Goal: Transaction & Acquisition: Purchase product/service

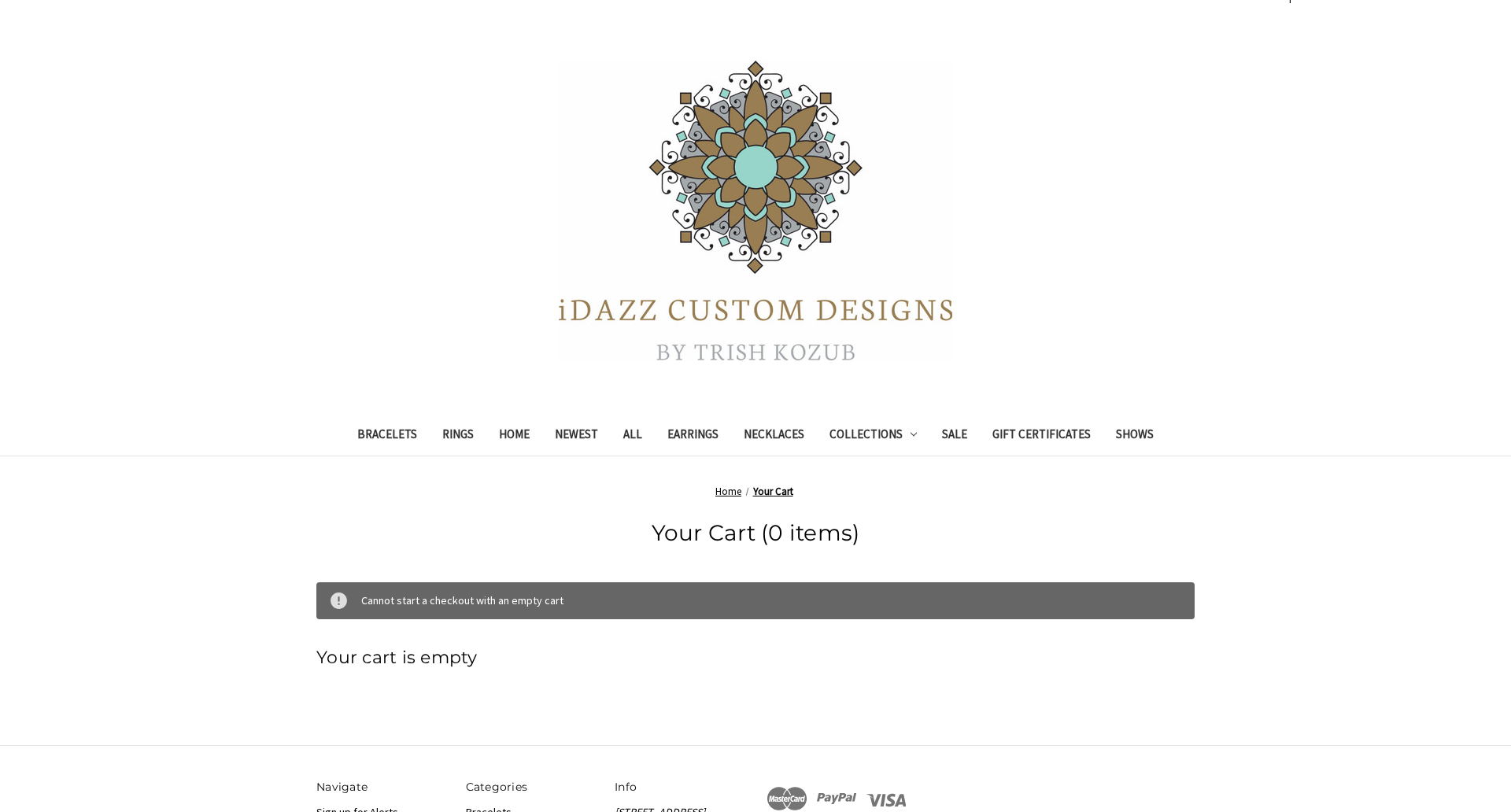
scroll to position [30, 0]
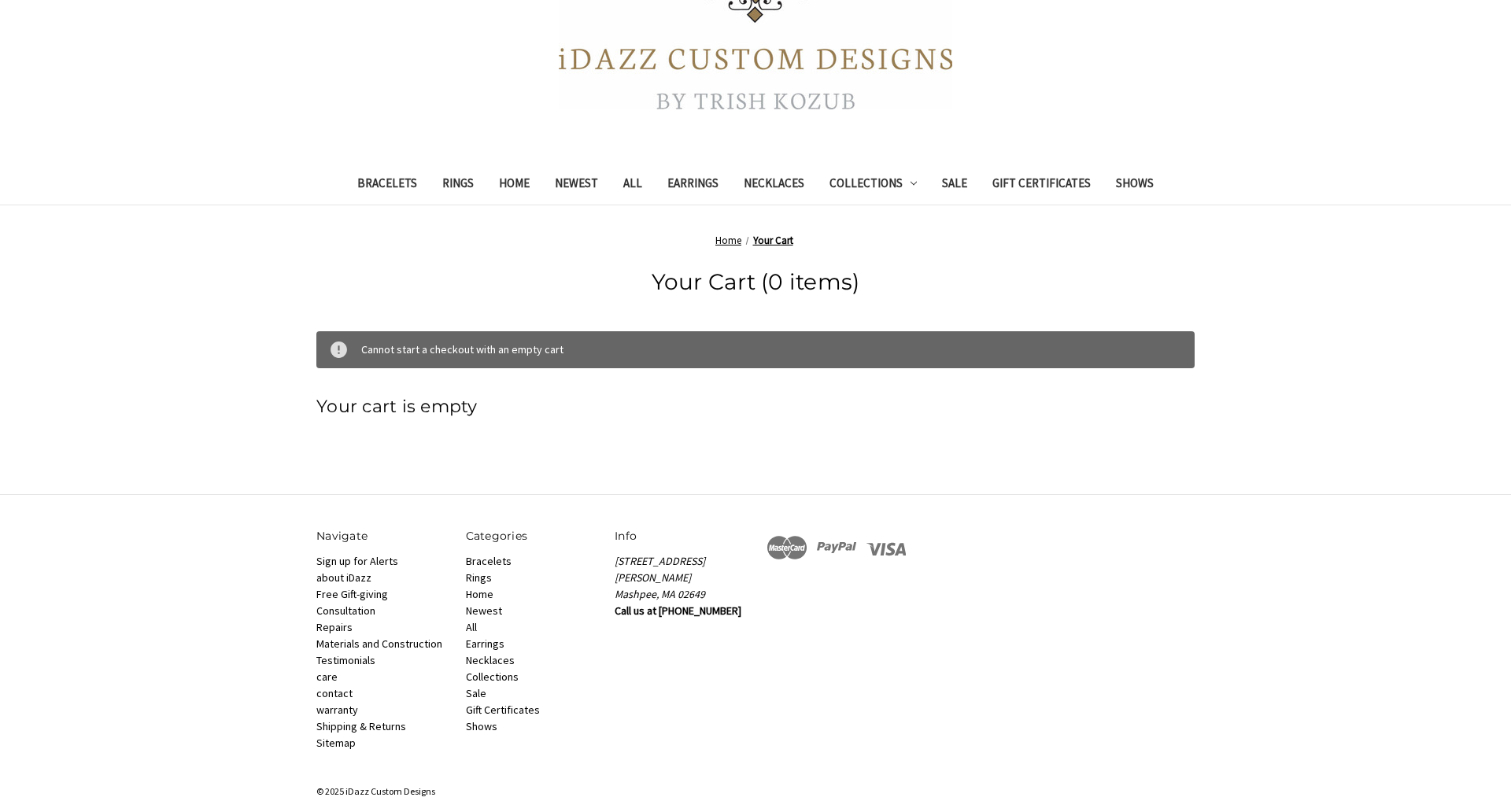
scroll to position [300, 0]
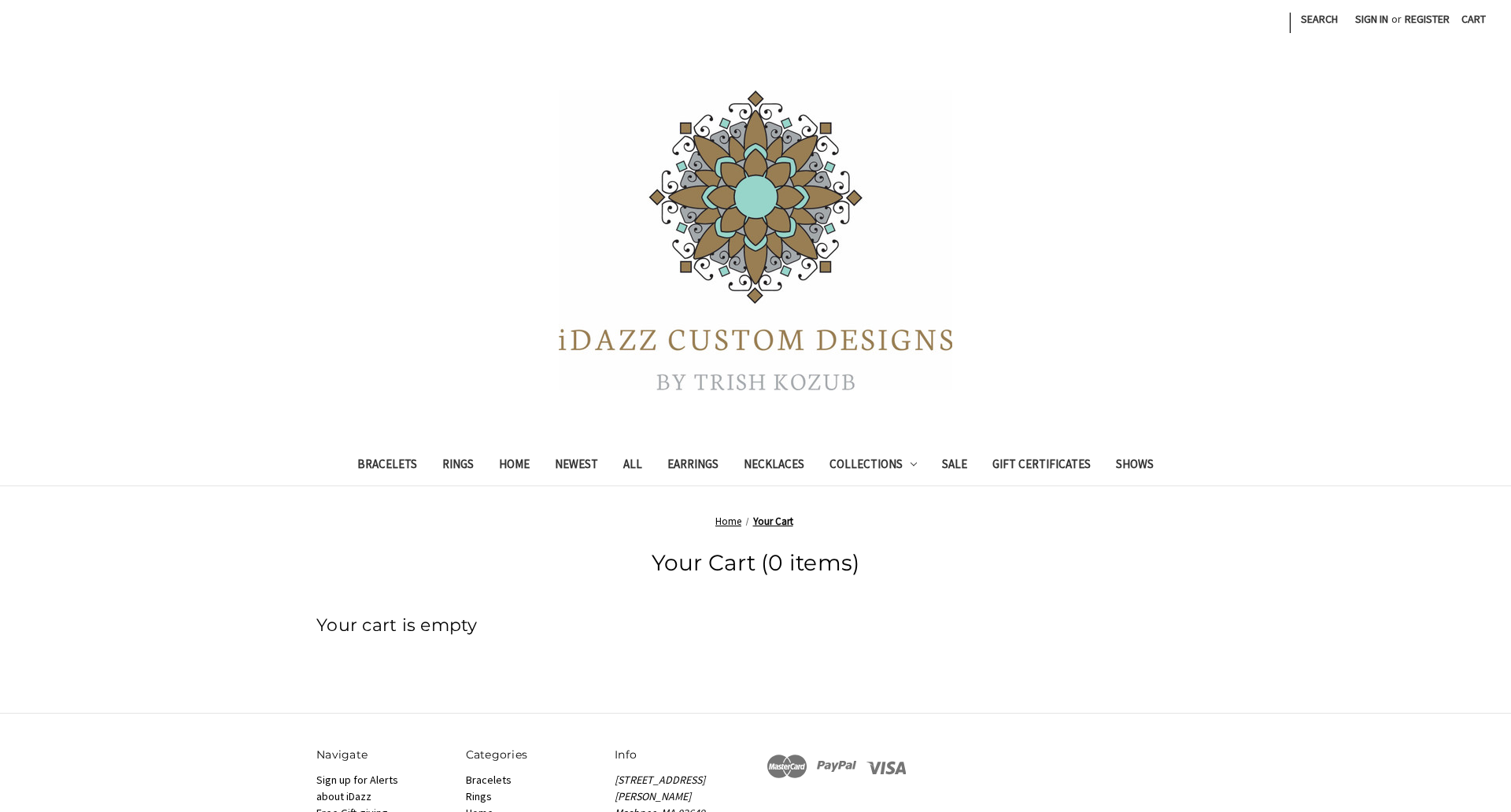
scroll to position [238, 0]
